Goal: Task Accomplishment & Management: Complete application form

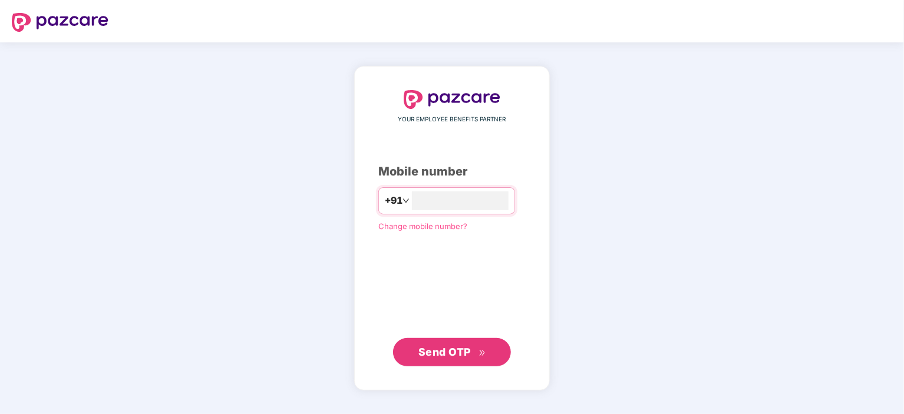
type input "**********"
click at [431, 357] on span "Send OTP" at bounding box center [444, 351] width 52 height 12
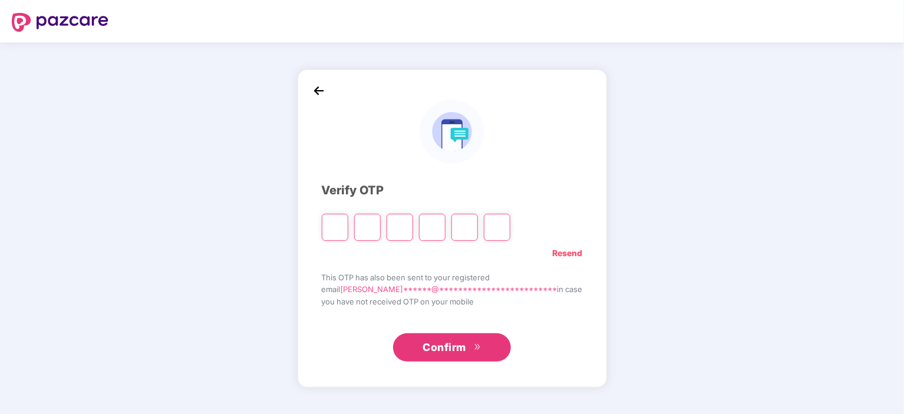
type input "*"
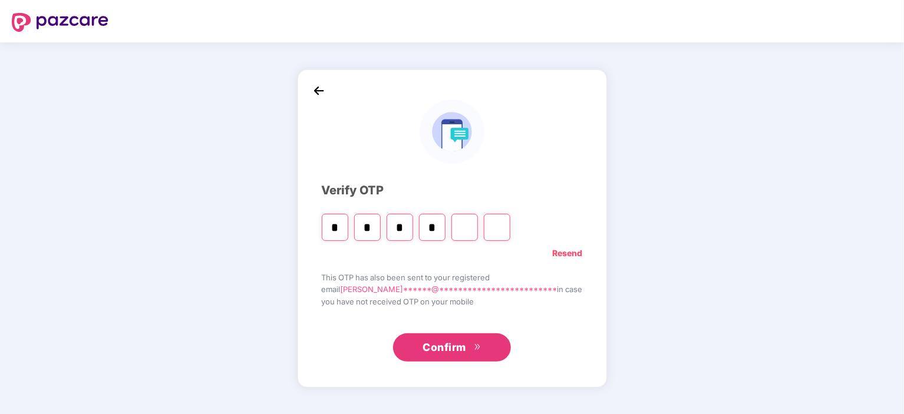
type input "*"
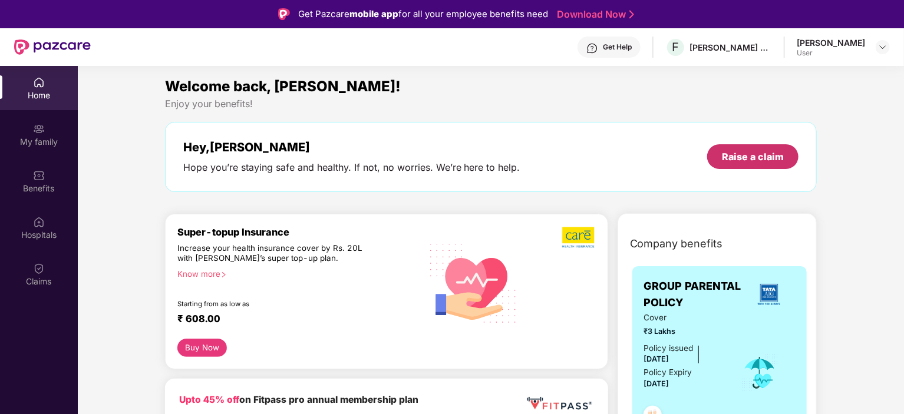
click at [733, 151] on div "Raise a claim" at bounding box center [753, 156] width 62 height 13
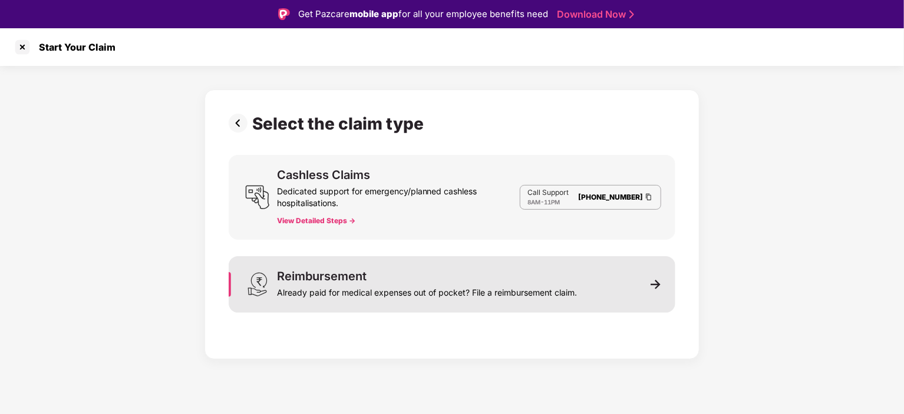
click at [539, 278] on div "Reimbursement Already paid for medical expenses out of pocket? File a reimburse…" at bounding box center [427, 284] width 300 height 28
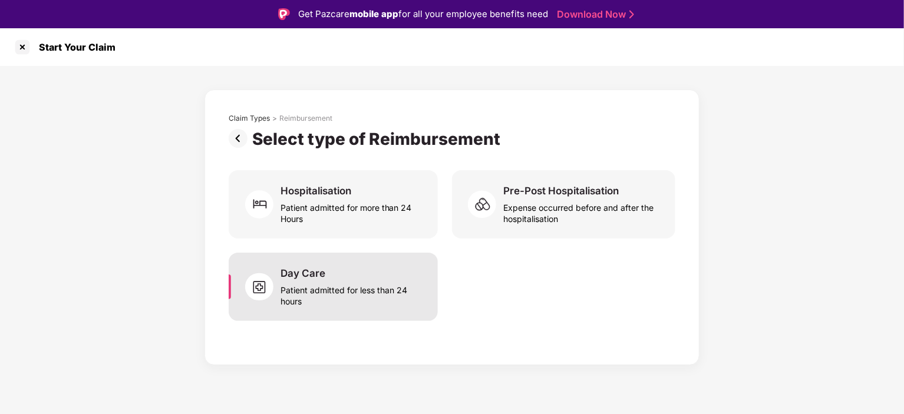
click at [385, 304] on div "Patient admitted for less than 24 hours" at bounding box center [351, 293] width 143 height 27
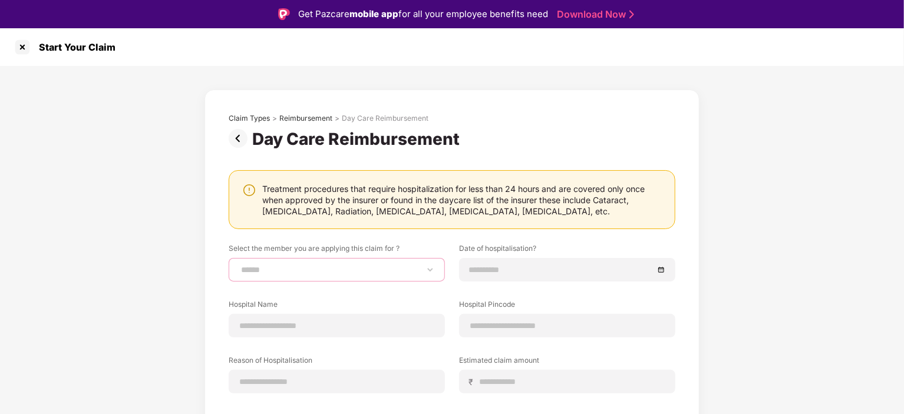
click at [347, 273] on select "**********" at bounding box center [337, 269] width 196 height 9
select select "**********"
click at [239, 265] on select "**********" at bounding box center [337, 269] width 196 height 9
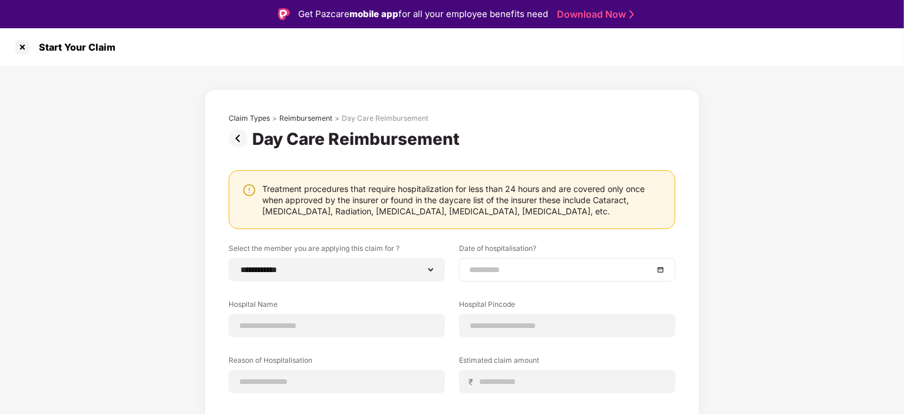
click at [507, 269] on input at bounding box center [561, 269] width 184 height 13
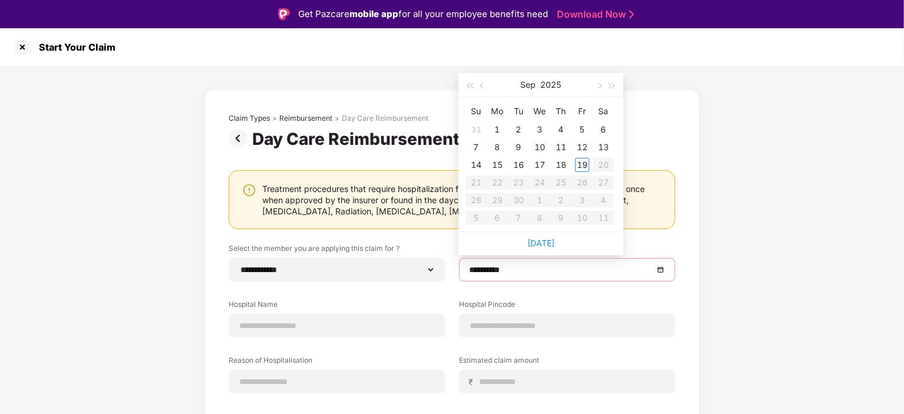
type input "**********"
click at [478, 83] on button "button" at bounding box center [482, 85] width 13 height 24
type input "**********"
click at [583, 180] on div "22" at bounding box center [582, 183] width 14 height 14
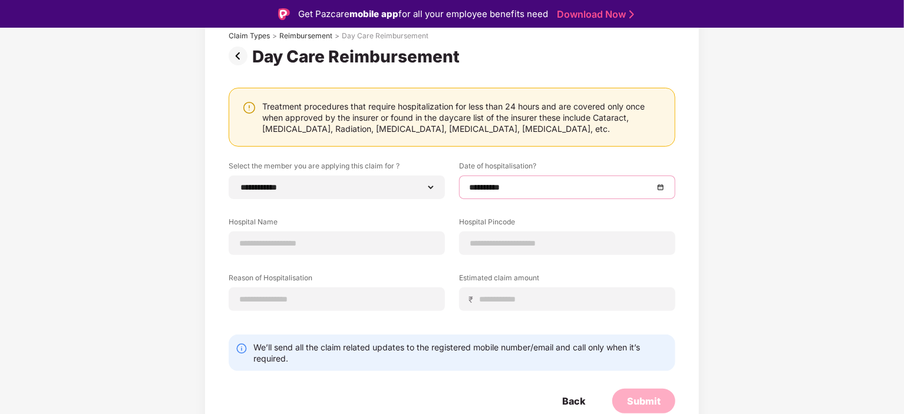
scroll to position [82, 0]
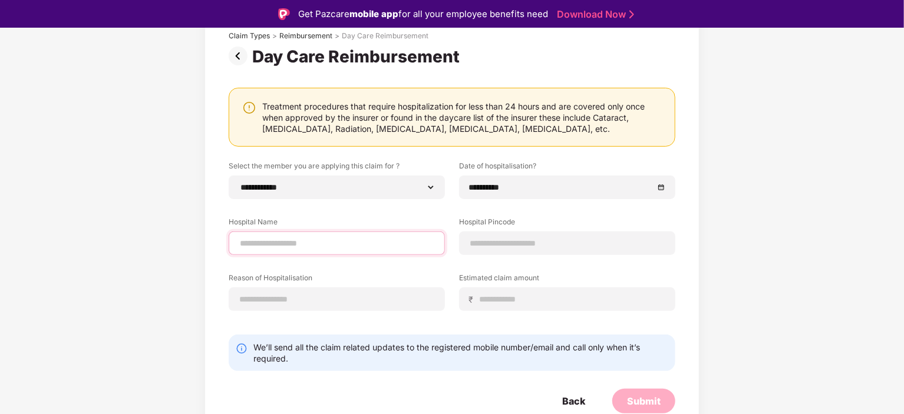
click at [367, 247] on input at bounding box center [337, 243] width 196 height 12
type input "**********"
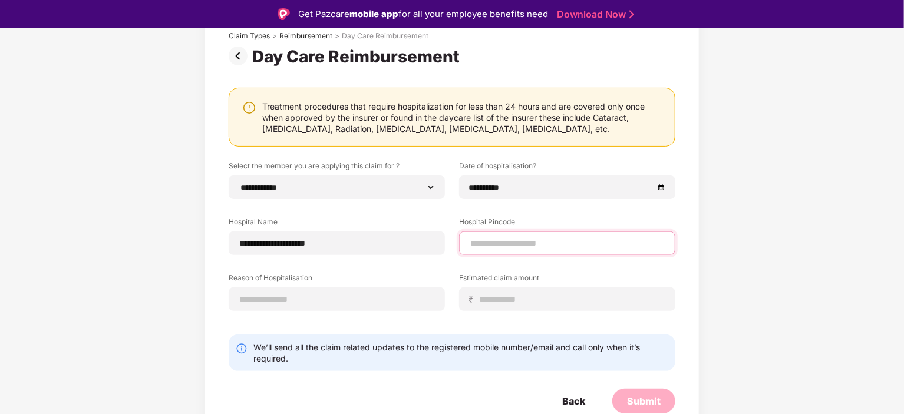
click at [528, 240] on input at bounding box center [567, 243] width 196 height 12
type input "******"
select select "********"
select select "**********"
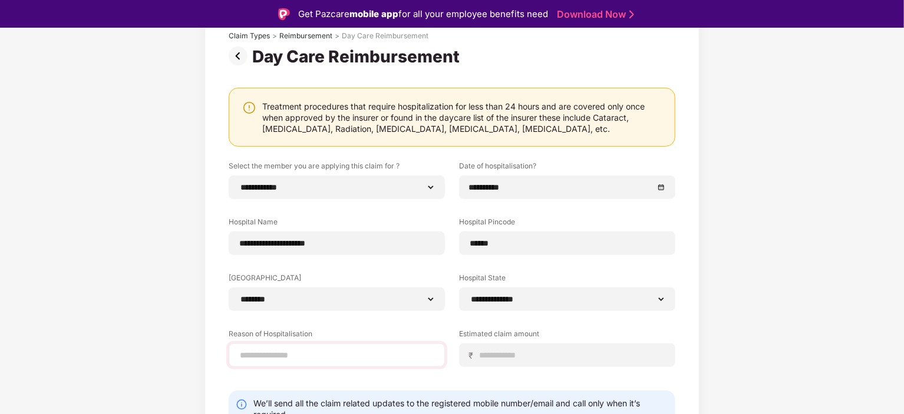
drag, startPoint x: 365, startPoint y: 336, endPoint x: 365, endPoint y: 346, distance: 10.0
click at [365, 346] on div "Reason of Hospitalisation" at bounding box center [337, 348] width 216 height 38
click at [363, 358] on input at bounding box center [337, 355] width 196 height 12
type input "**********"
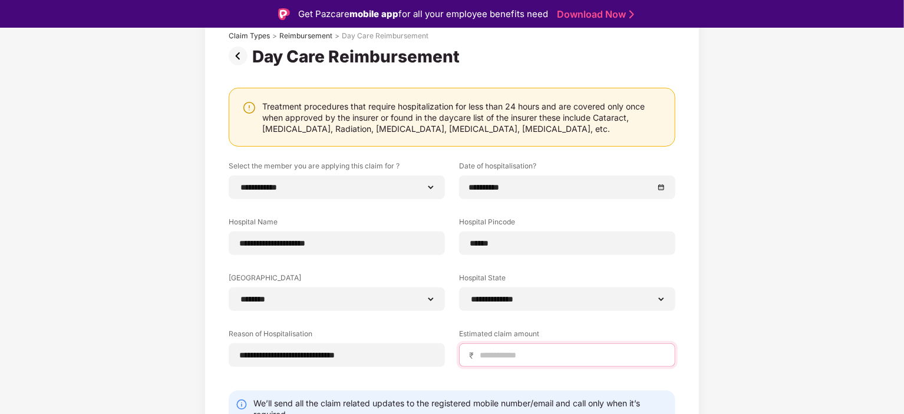
click at [523, 356] on input at bounding box center [571, 355] width 187 height 12
type input "*****"
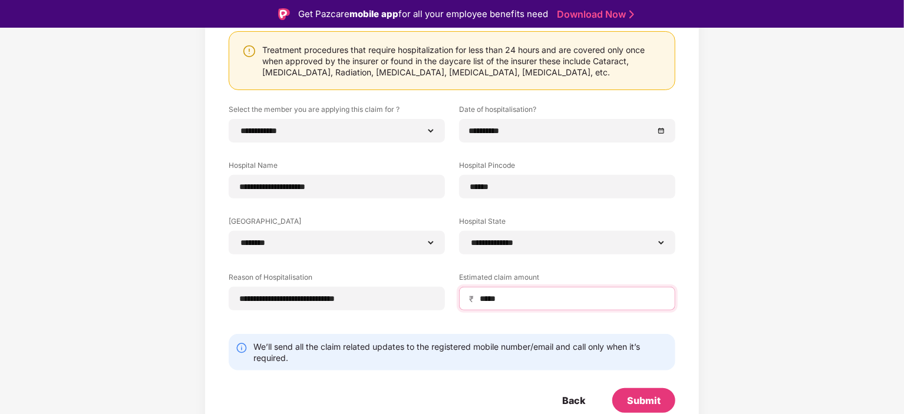
scroll to position [28, 0]
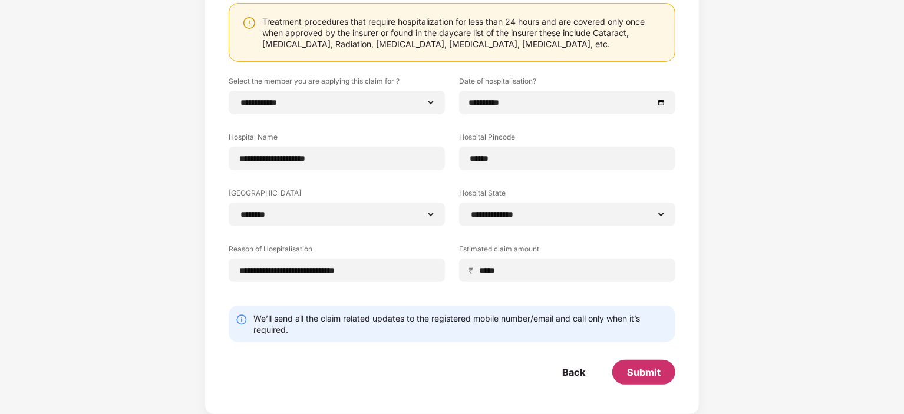
click at [623, 384] on div "Submit" at bounding box center [643, 372] width 63 height 25
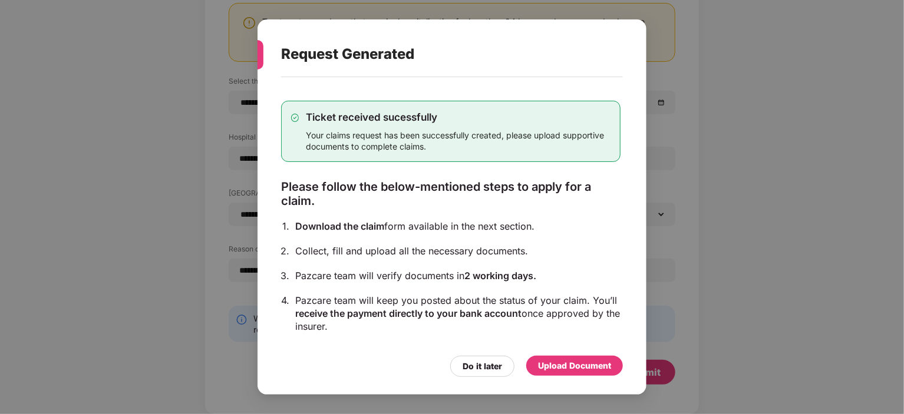
click at [573, 364] on div "Upload Document" at bounding box center [574, 365] width 73 height 13
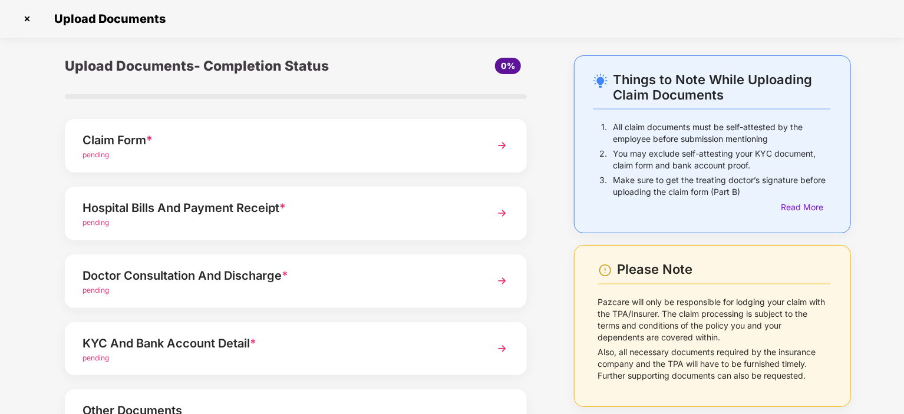
click at [245, 155] on div "pending" at bounding box center [277, 155] width 391 height 11
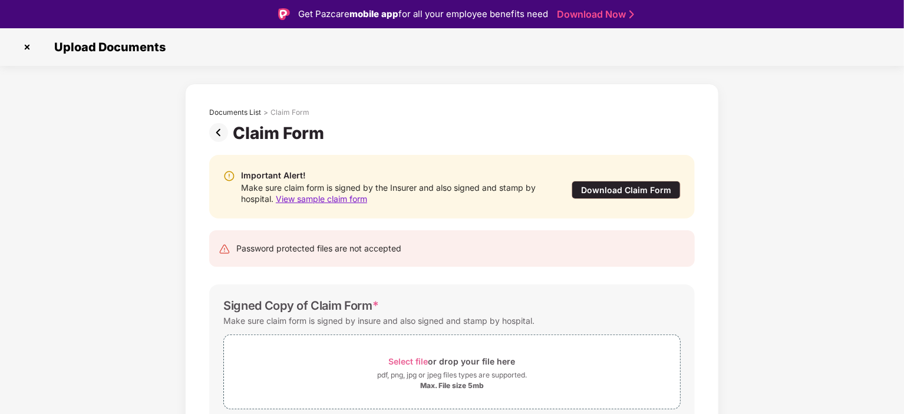
click at [639, 189] on div "Download Claim Form" at bounding box center [626, 190] width 109 height 18
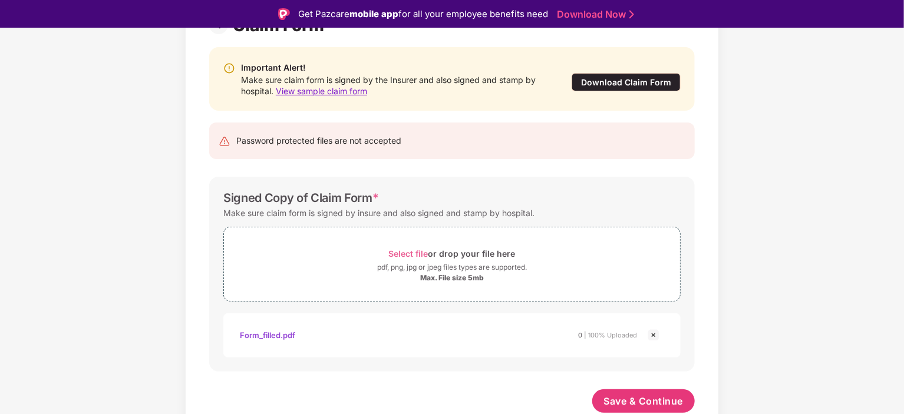
scroll to position [28, 0]
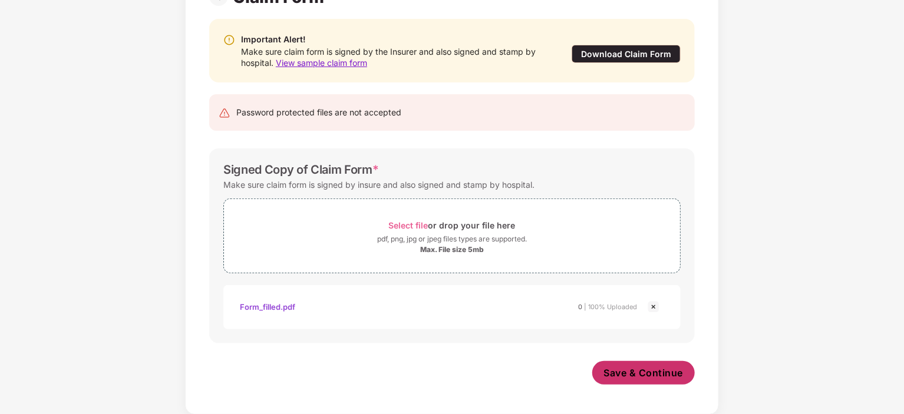
click at [609, 371] on span "Save & Continue" at bounding box center [644, 372] width 80 height 13
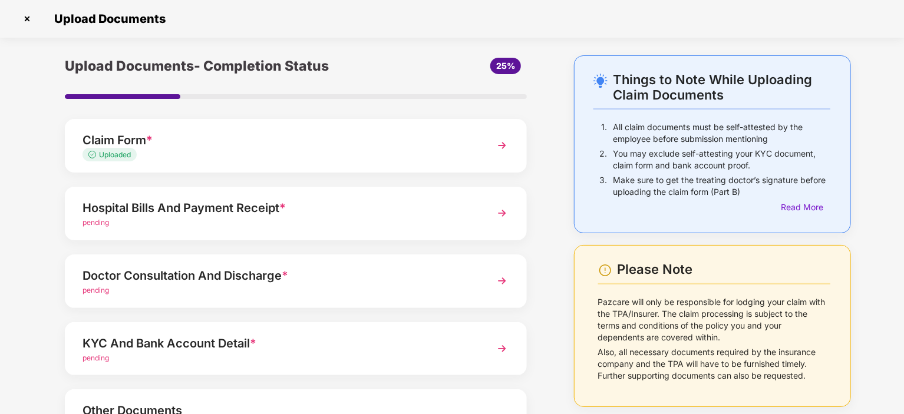
scroll to position [97, 0]
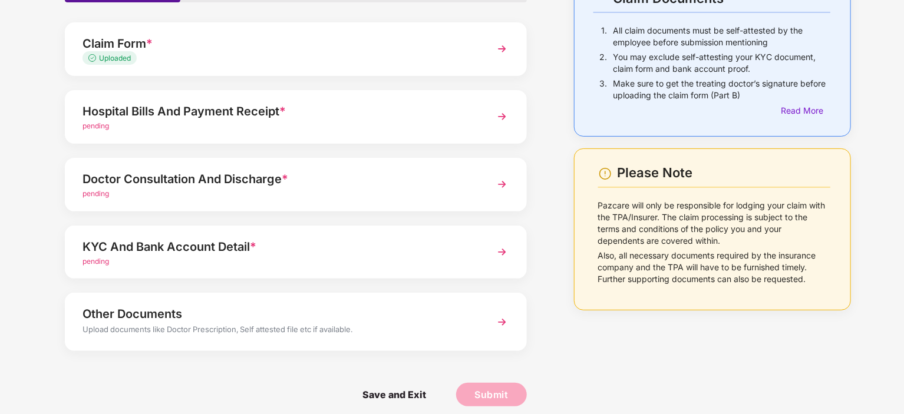
click at [366, 113] on div "Hospital Bills And Payment Receipt *" at bounding box center [277, 111] width 391 height 19
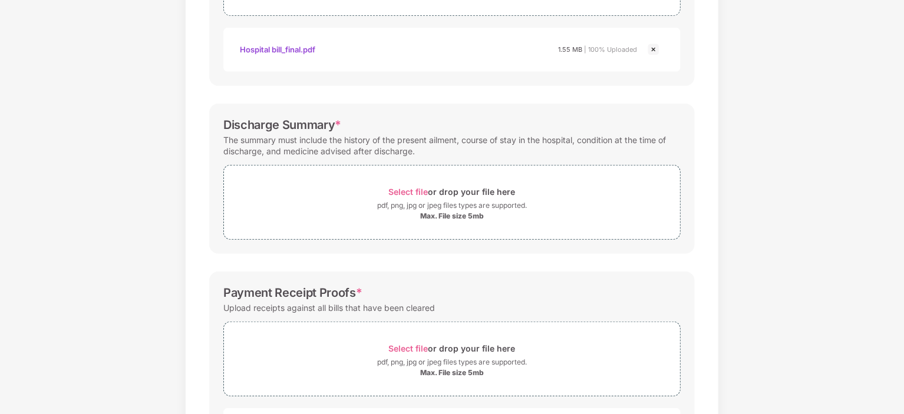
scroll to position [290, 0]
click at [368, 207] on div "pdf, png, jpg or jpeg files types are supported." at bounding box center [452, 206] width 456 height 12
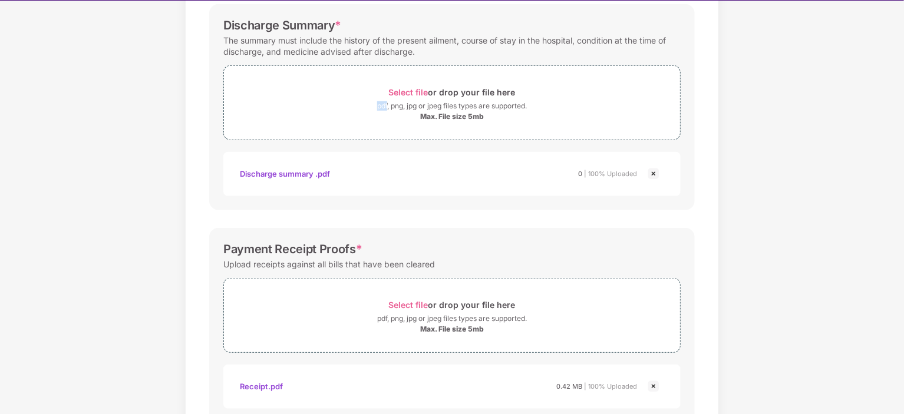
scroll to position [468, 0]
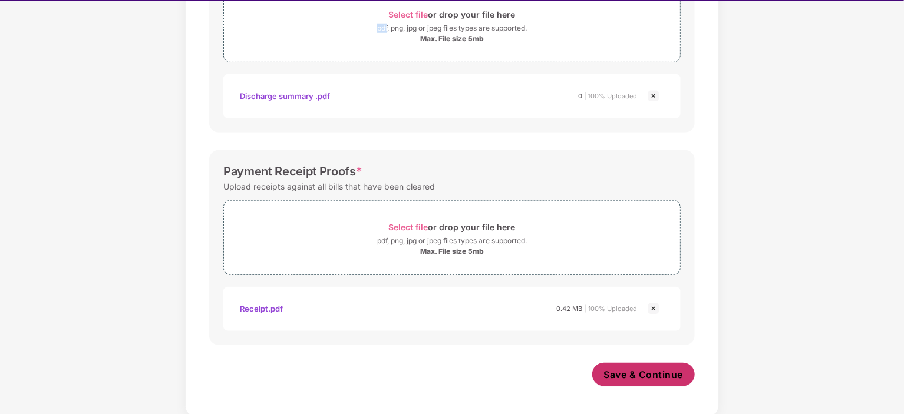
click at [671, 365] on button "Save & Continue" at bounding box center [643, 375] width 103 height 24
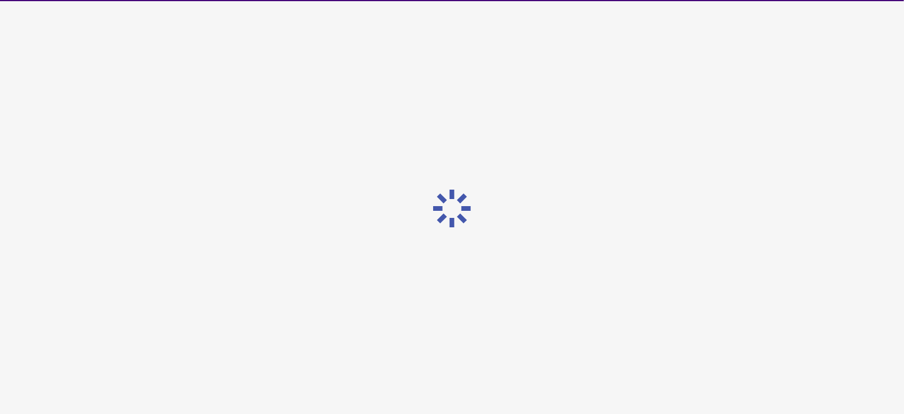
scroll to position [0, 0]
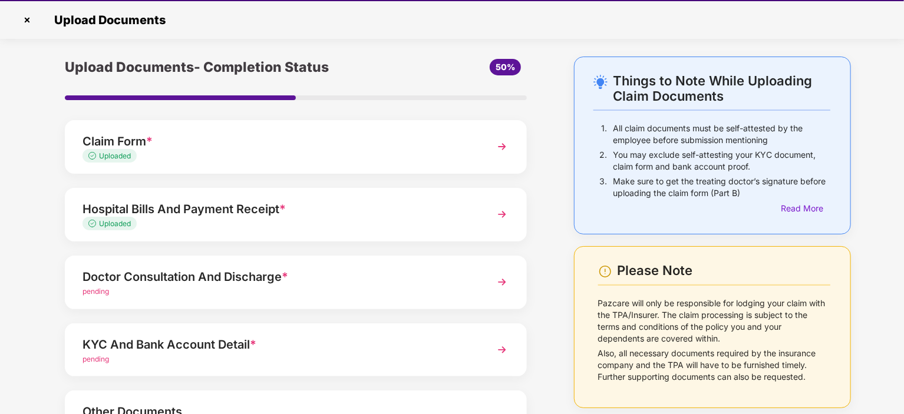
click at [296, 278] on div "Doctor Consultation And Discharge *" at bounding box center [277, 277] width 391 height 19
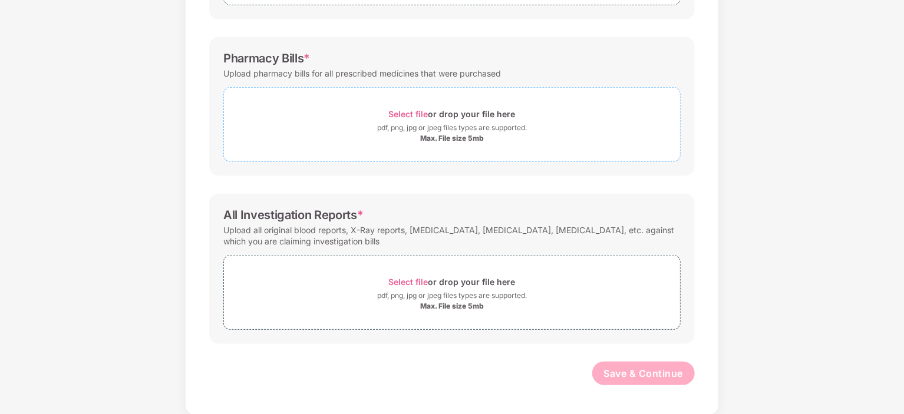
scroll to position [300, 0]
click at [2, 52] on div "Documents List > Doctor consultation and discharge summary Doctor consultation …" at bounding box center [452, 85] width 904 height 661
click at [5, 52] on div "Documents List > Doctor consultation and discharge summary Doctor consultation …" at bounding box center [452, 85] width 904 height 661
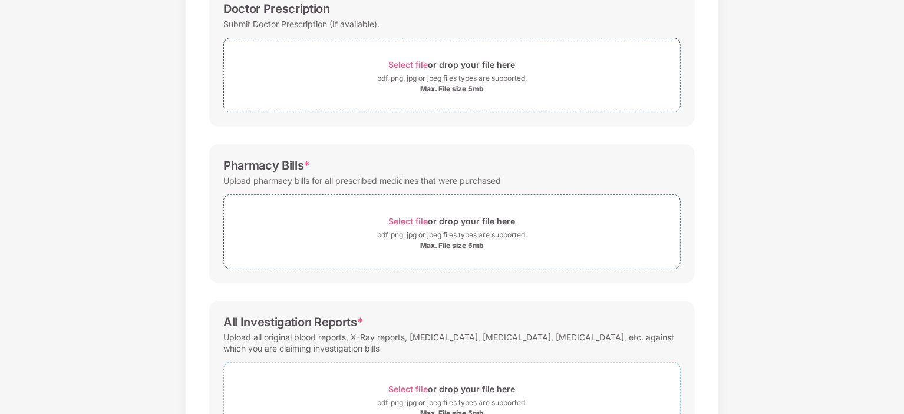
scroll to position [191, 0]
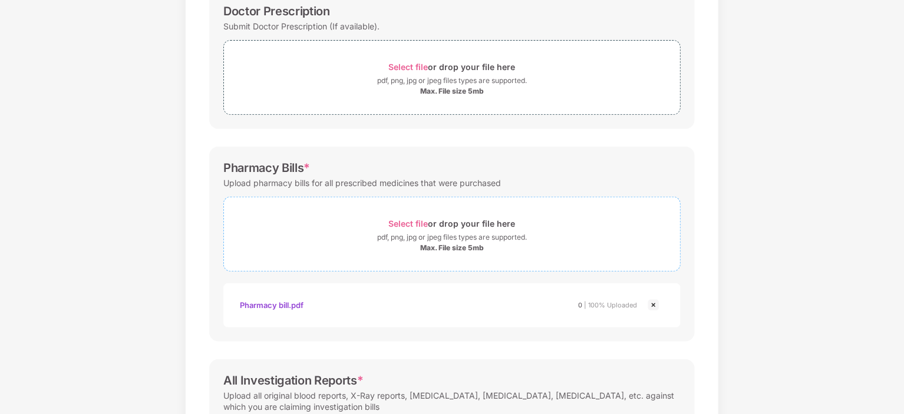
click at [250, 241] on div "pdf, png, jpg or jpeg files types are supported." at bounding box center [452, 238] width 456 height 12
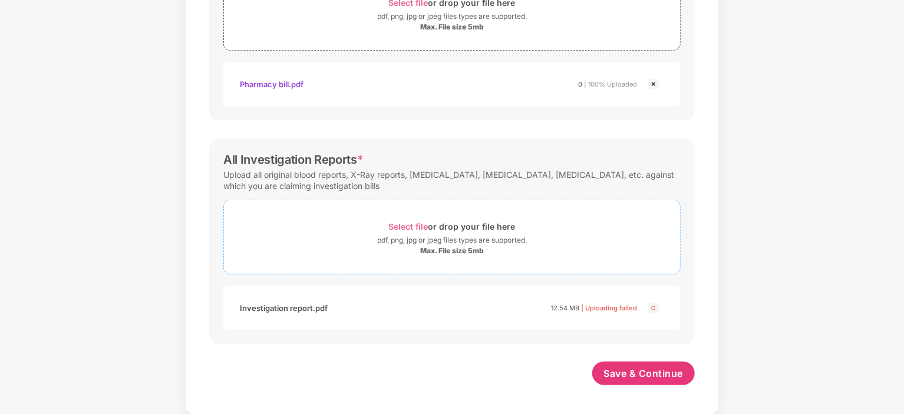
scroll to position [411, 0]
click at [629, 372] on span "Save & Continue" at bounding box center [644, 374] width 80 height 13
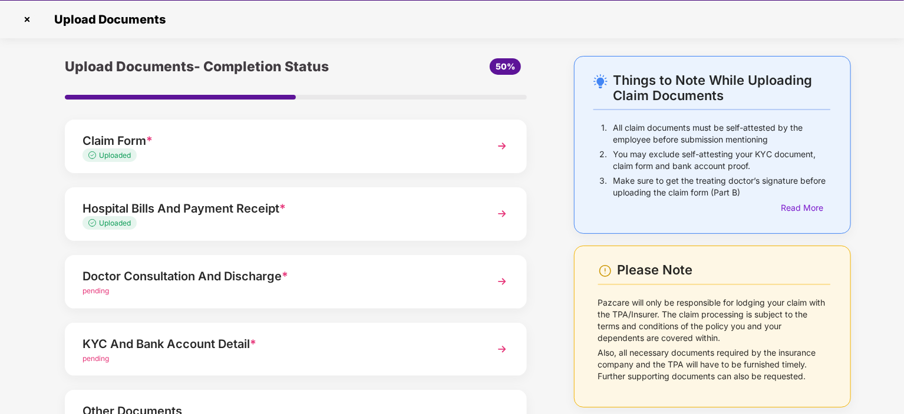
scroll to position [28, 0]
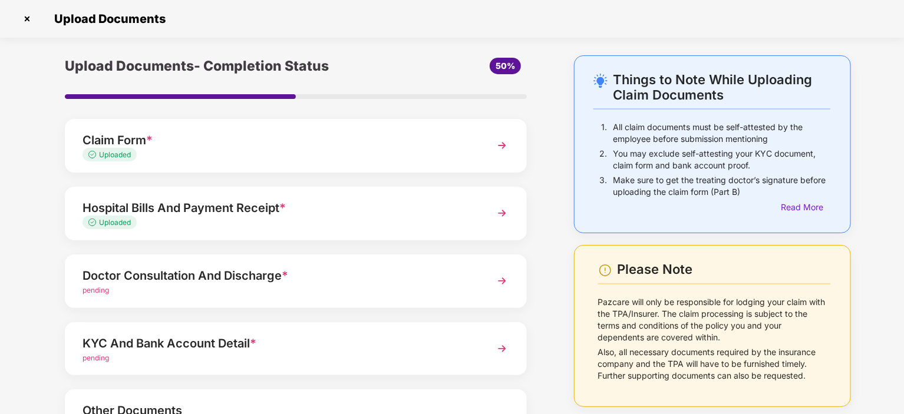
click at [318, 286] on div "pending" at bounding box center [277, 290] width 391 height 11
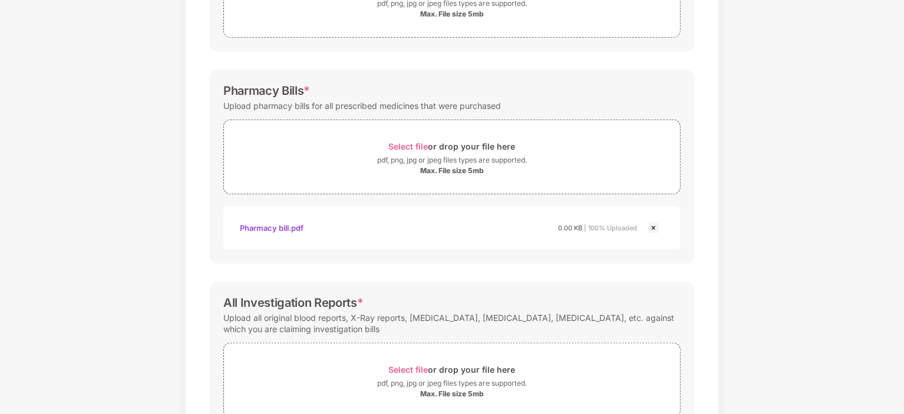
scroll to position [411, 0]
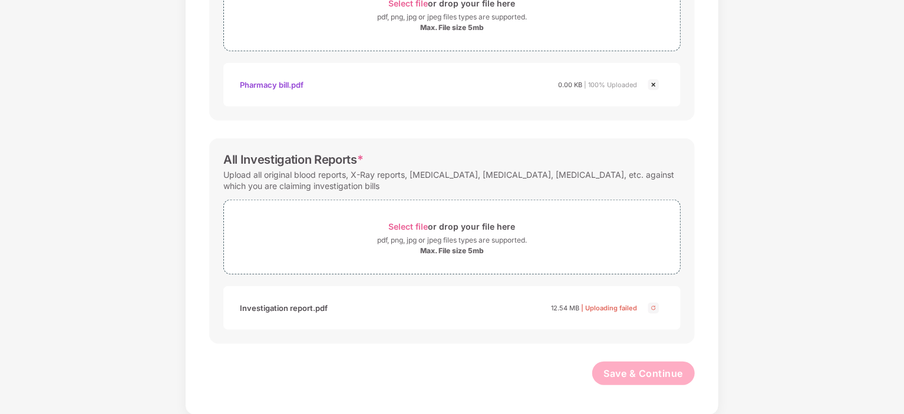
click at [604, 311] on span "| Uploading failed" at bounding box center [609, 308] width 56 height 8
click at [650, 306] on img at bounding box center [653, 308] width 14 height 14
click at [401, 223] on span "Select file" at bounding box center [408, 227] width 39 height 10
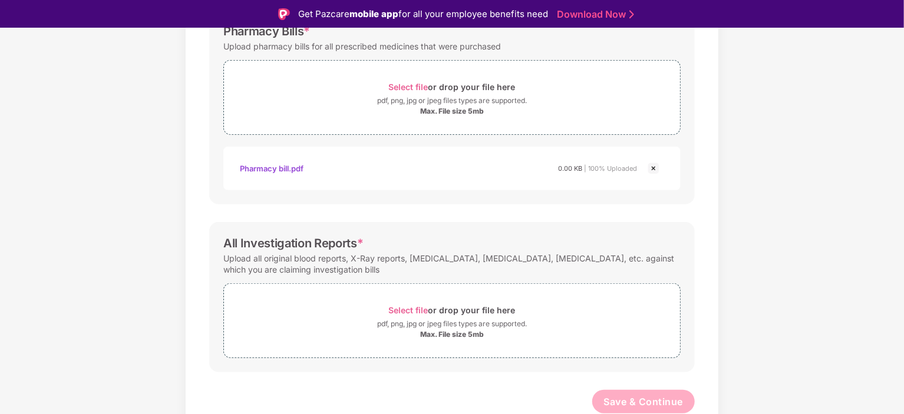
scroll to position [28, 0]
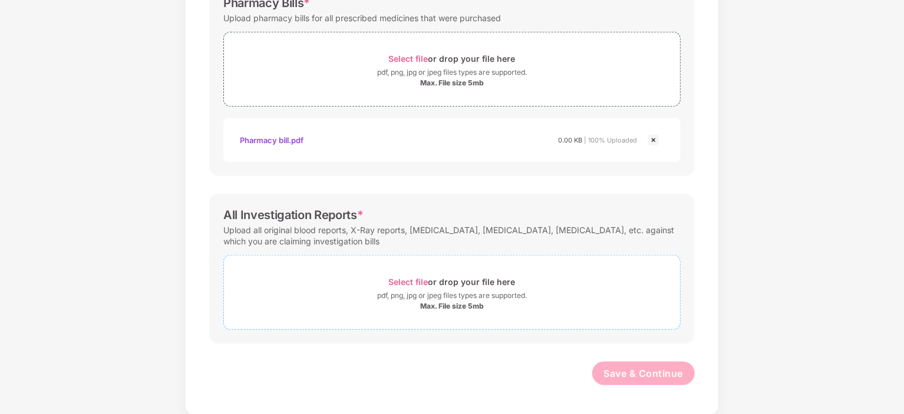
click at [401, 280] on span "Select file" at bounding box center [408, 282] width 39 height 10
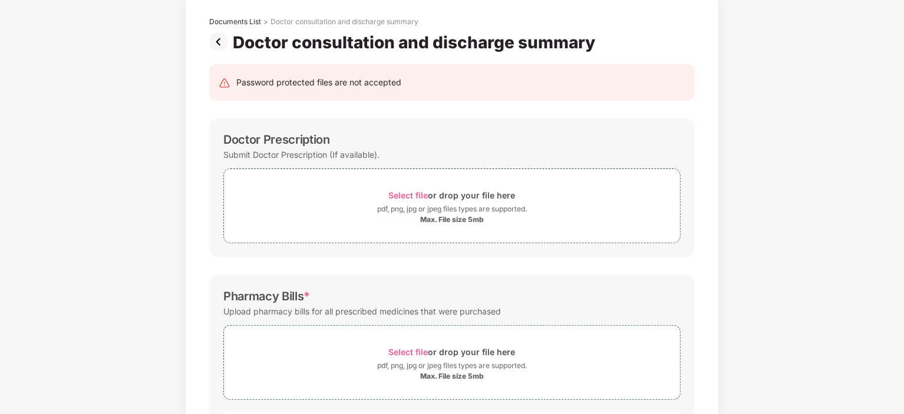
scroll to position [411, 0]
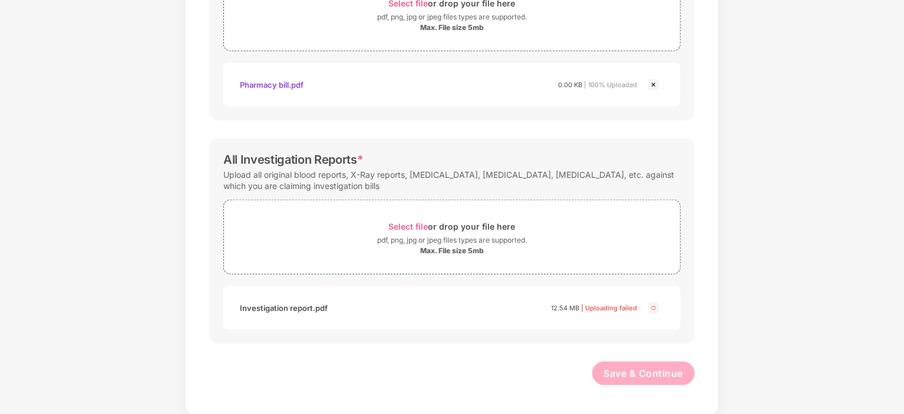
click at [608, 302] on div "12.54 MB | Uploading failed" at bounding box center [594, 308] width 86 height 12
click at [410, 222] on span "Select file" at bounding box center [408, 227] width 39 height 10
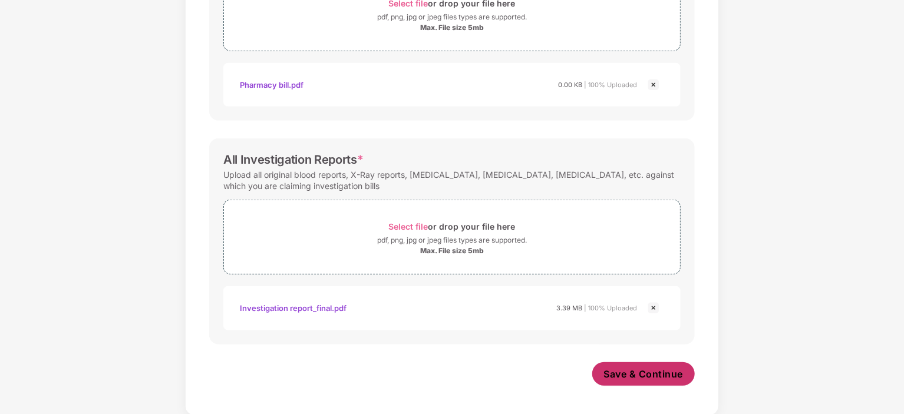
click at [641, 373] on span "Save & Continue" at bounding box center [644, 374] width 80 height 13
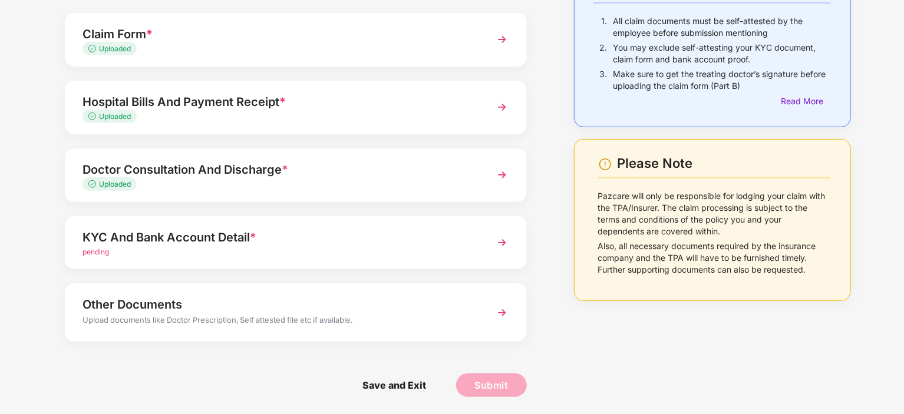
scroll to position [106, 0]
click at [324, 245] on div "KYC And Bank Account Detail *" at bounding box center [277, 237] width 391 height 19
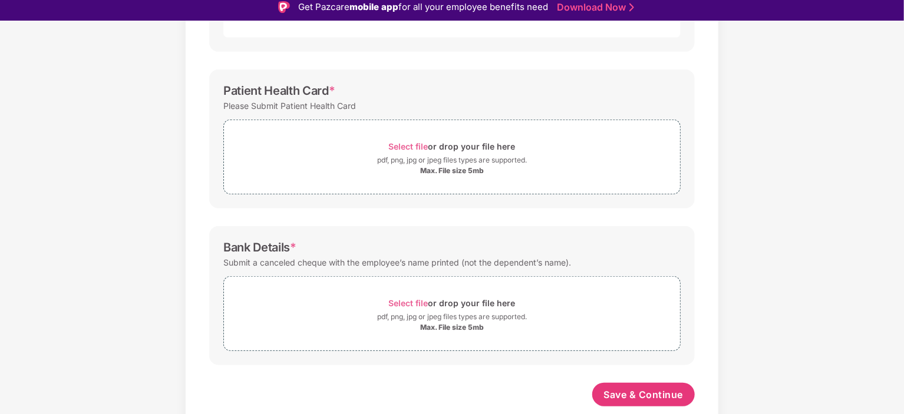
scroll to position [28, 0]
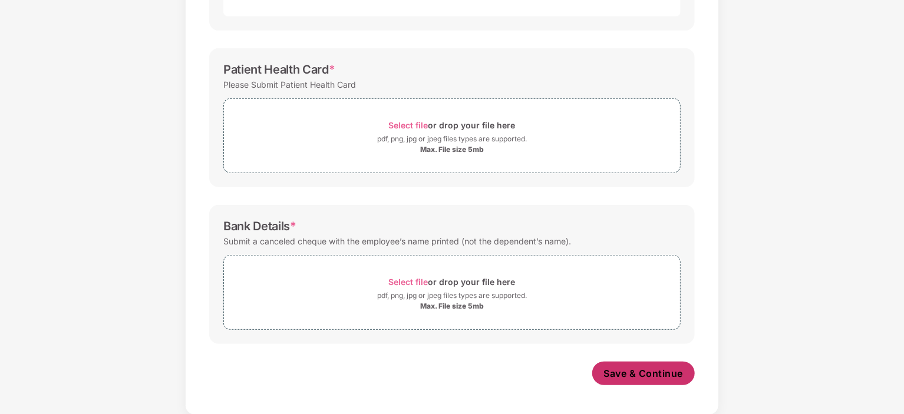
click at [639, 369] on span "Save & Continue" at bounding box center [644, 373] width 80 height 13
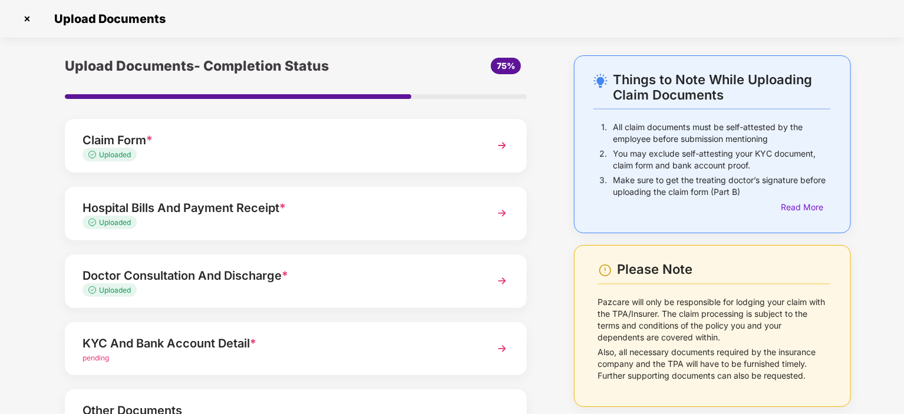
scroll to position [106, 0]
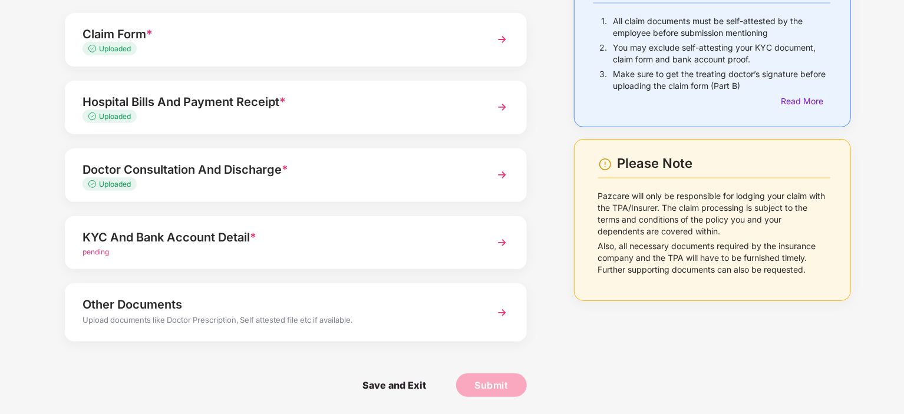
click at [300, 303] on div "Other Documents" at bounding box center [277, 304] width 391 height 19
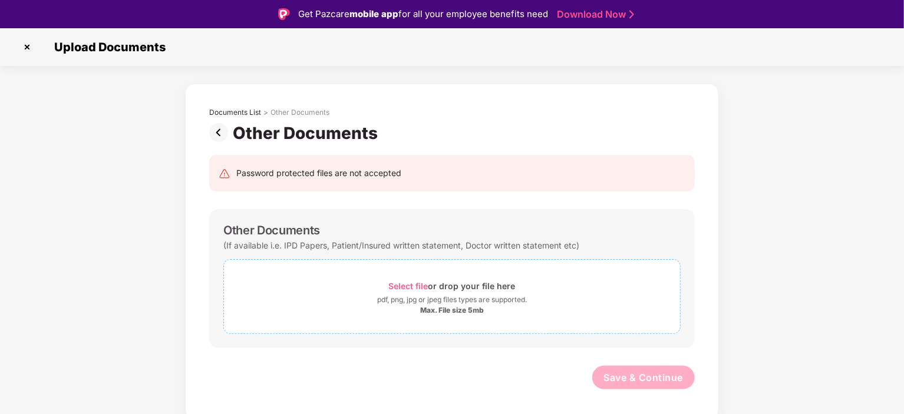
scroll to position [28, 0]
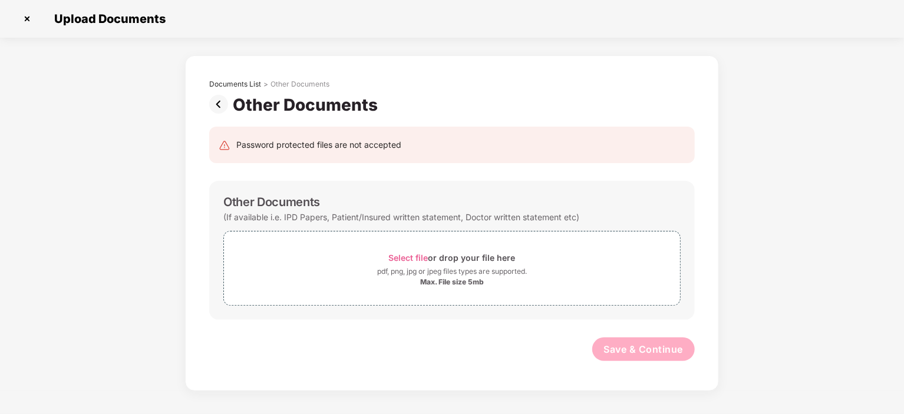
click at [214, 103] on img at bounding box center [221, 104] width 24 height 19
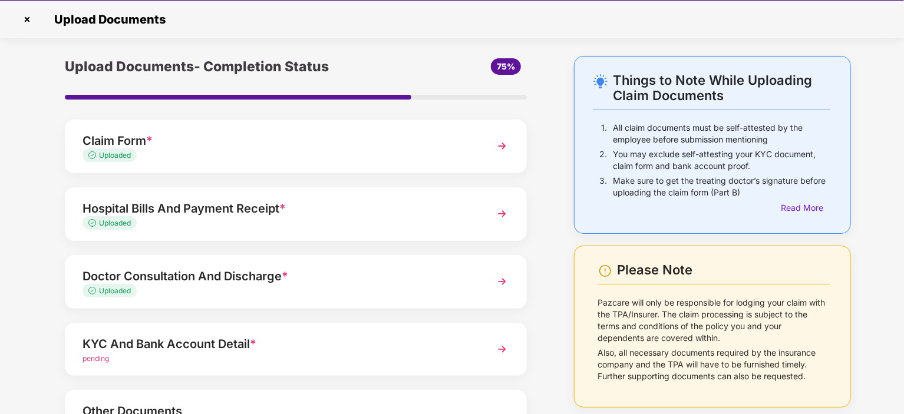
scroll to position [106, 0]
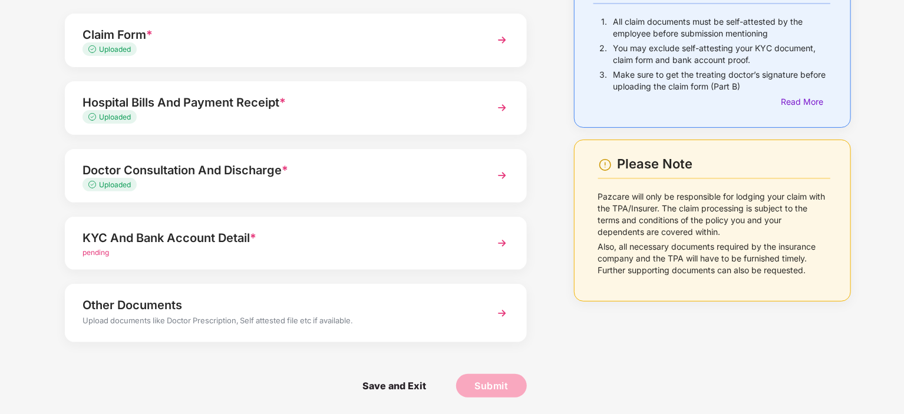
click at [315, 232] on div "KYC And Bank Account Detail *" at bounding box center [277, 238] width 391 height 19
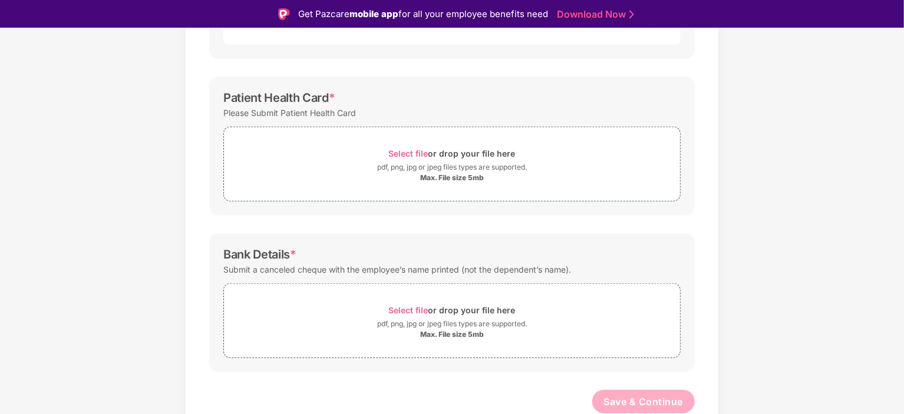
scroll to position [344, 0]
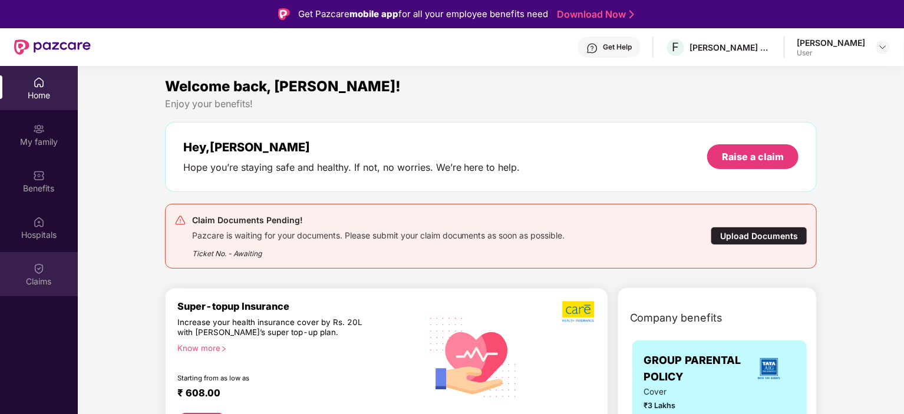
click at [44, 277] on div "Claims" at bounding box center [39, 282] width 78 height 12
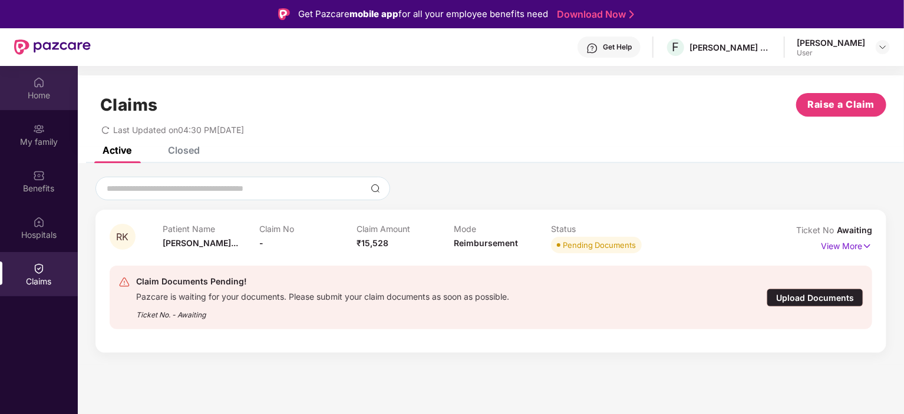
click at [44, 84] on img at bounding box center [39, 83] width 12 height 12
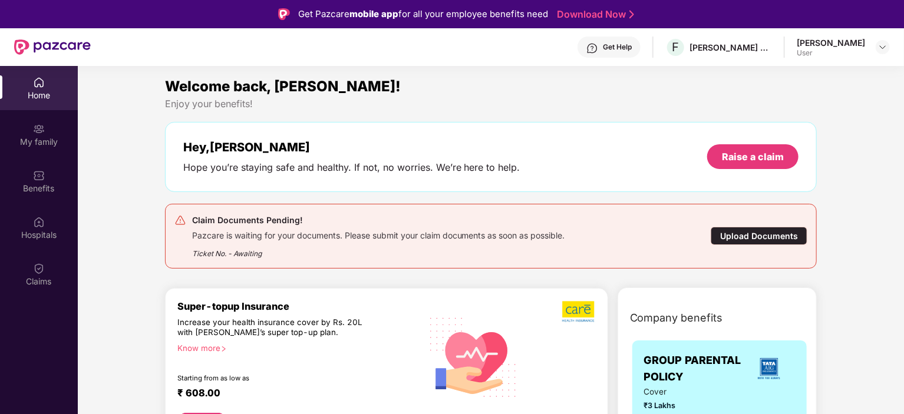
click at [860, 44] on div "Renupriya Kange" at bounding box center [831, 42] width 68 height 11
click at [879, 45] on img at bounding box center [882, 46] width 9 height 9
